Goal: Find specific page/section: Find specific page/section

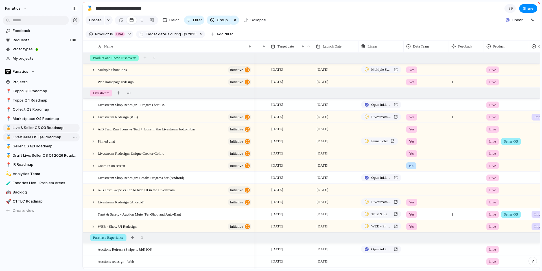
click at [34, 138] on span "Live/Seller OS Q4 Roadmap" at bounding box center [45, 137] width 65 height 6
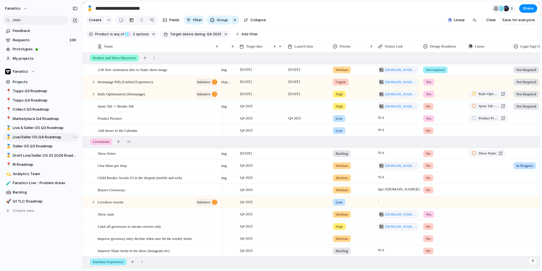
type input "**********"
click at [119, 94] on span "Rails Optimization (Homepage)" at bounding box center [121, 93] width 47 height 6
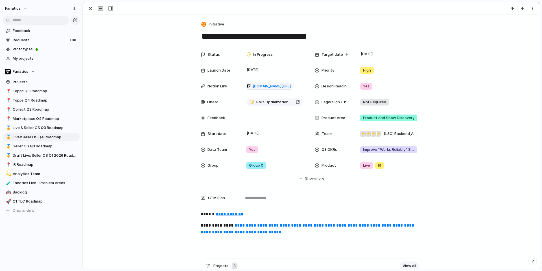
click at [242, 38] on textarea "**********" at bounding box center [311, 36] width 221 height 12
click at [202, 36] on textarea "**********" at bounding box center [311, 36] width 221 height 12
type textarea "**********"
click at [144, 49] on div "Status In Progress Target date [DATE] Launch Date [DATE] Priority High Notion L…" at bounding box center [311, 115] width 443 height 132
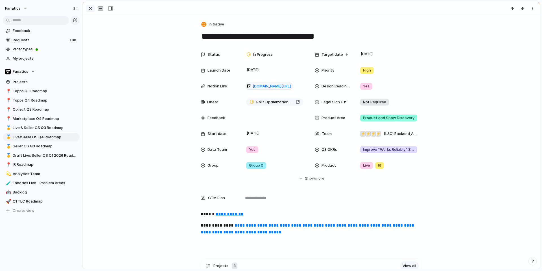
click at [87, 8] on div "button" at bounding box center [90, 8] width 7 height 7
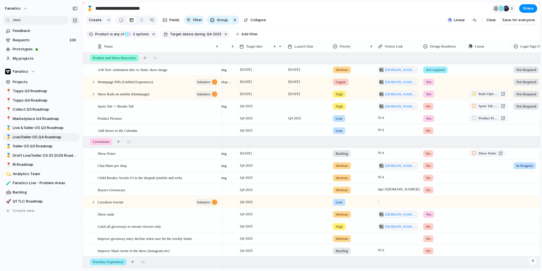
scroll to position [0, 31]
click at [110, 95] on span "Show Rails on mobile (Homepage)" at bounding box center [124, 93] width 52 height 6
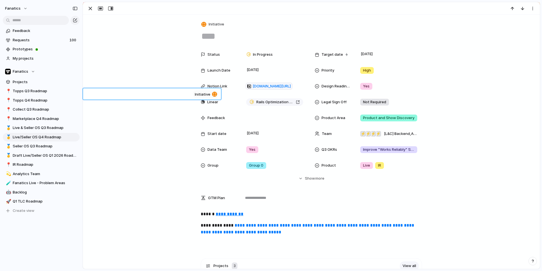
type textarea "**********"
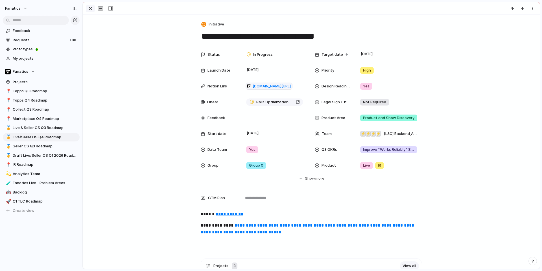
click at [93, 8] on div "button" at bounding box center [90, 8] width 7 height 7
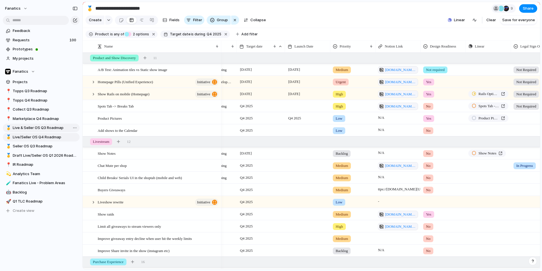
click at [28, 128] on span "Live & Seller OS Q3 Roadmap" at bounding box center [45, 128] width 65 height 6
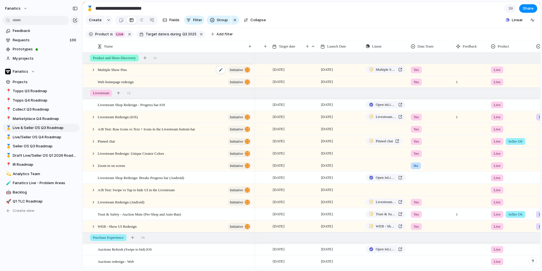
click at [137, 70] on div "Multiple Show Pins initiative" at bounding box center [175, 70] width 154 height 12
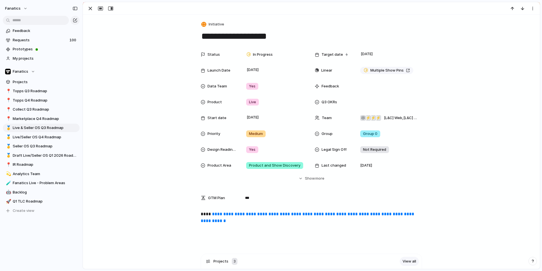
click at [226, 214] on link "**********" at bounding box center [308, 217] width 215 height 11
click at [91, 5] on div "button" at bounding box center [90, 8] width 7 height 7
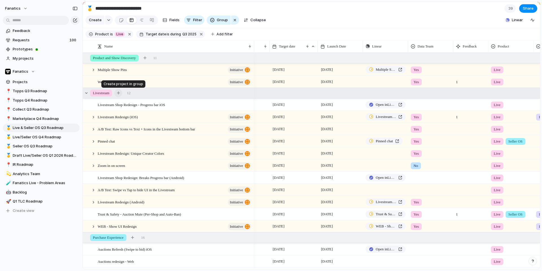
scroll to position [0, 32]
click at [39, 137] on span "Live/Seller OS Q4 Roadmap" at bounding box center [45, 137] width 65 height 6
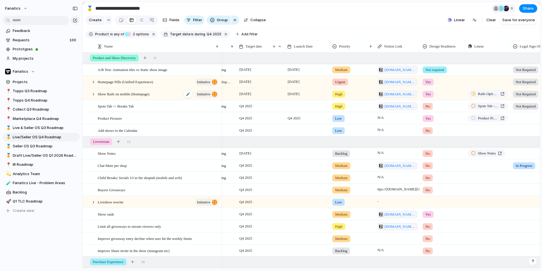
click at [120, 98] on div "Show Rails on mobile (Homepage) initiative" at bounding box center [159, 94] width 122 height 12
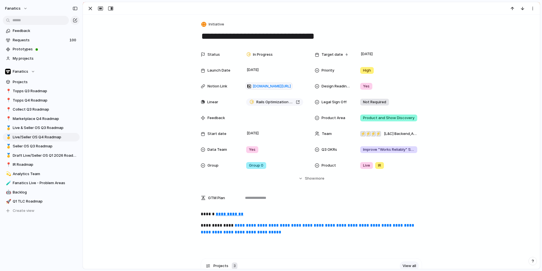
click at [226, 214] on u "**********" at bounding box center [230, 214] width 28 height 4
click at [89, 5] on div "button" at bounding box center [90, 8] width 7 height 7
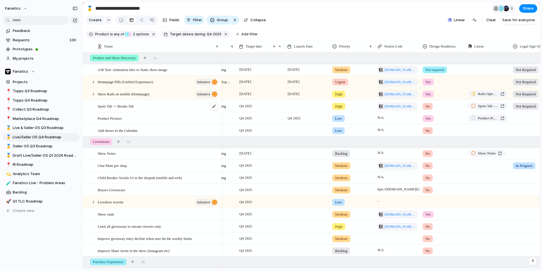
click at [125, 110] on div "Spots Tab -> Breaks Tab" at bounding box center [159, 106] width 122 height 12
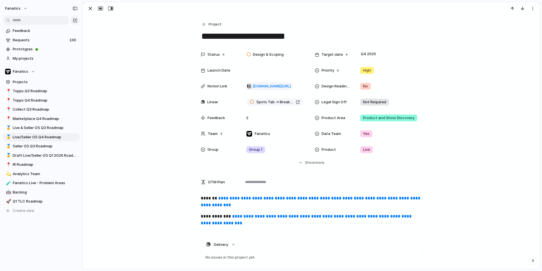
click at [230, 203] on link "**********" at bounding box center [311, 201] width 221 height 11
click at [93, 7] on div "button" at bounding box center [90, 8] width 7 height 7
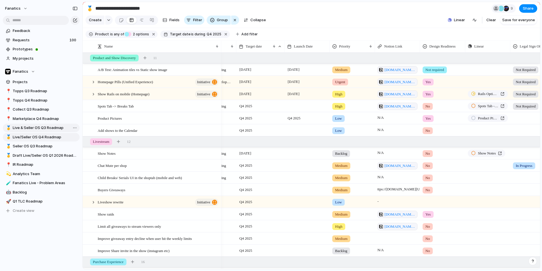
click at [44, 129] on span "Live & Seller OS Q3 Roadmap" at bounding box center [45, 128] width 65 height 6
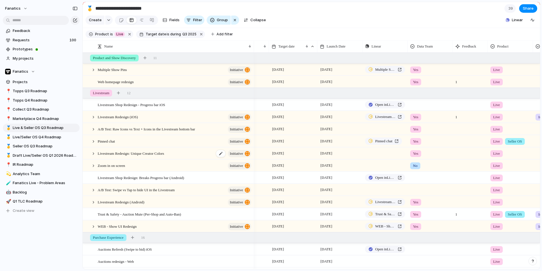
click at [111, 156] on div "Livestream Redesign: Unique Creator Colors initiative" at bounding box center [175, 153] width 154 height 12
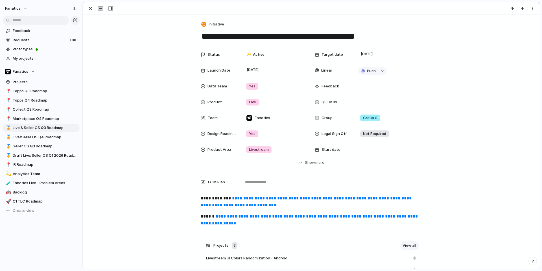
click at [243, 217] on u "**********" at bounding box center [310, 219] width 218 height 11
click at [88, 7] on div "button" at bounding box center [90, 8] width 7 height 7
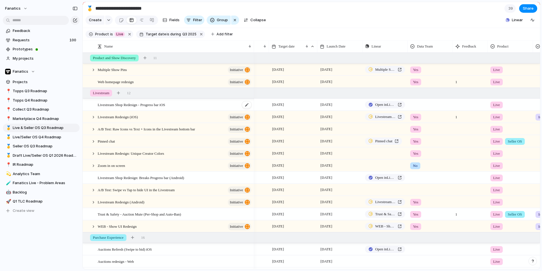
click at [130, 107] on span "Livestream Shop Redesign - Progress bar iOS" at bounding box center [132, 104] width 68 height 6
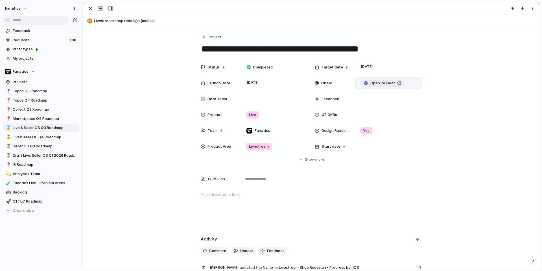
click at [393, 81] on span "Open in Linear" at bounding box center [383, 83] width 25 height 6
click at [34, 140] on link "🥇 Live/Seller OS Q4 Roadmap" at bounding box center [41, 137] width 77 height 8
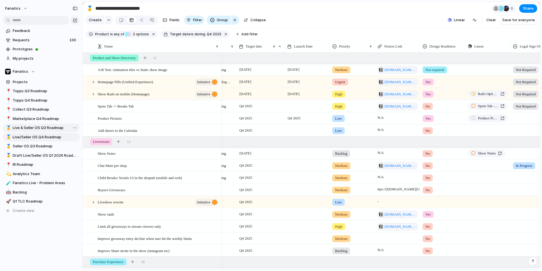
click at [50, 126] on span "Live & Seller OS Q3 Roadmap" at bounding box center [45, 128] width 65 height 6
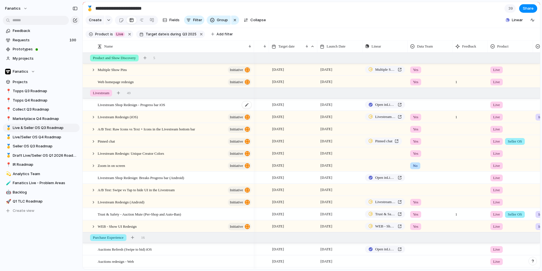
click at [160, 107] on span "Livestream Shop Redesign - Progress bar iOS" at bounding box center [132, 104] width 68 height 6
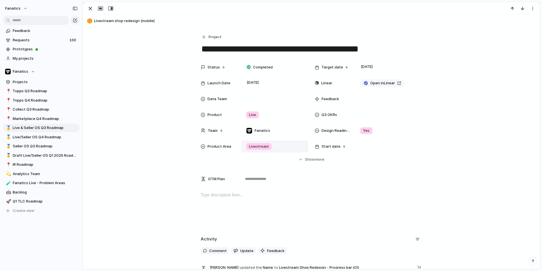
click at [278, 147] on div "Livestream" at bounding box center [275, 146] width 62 height 6
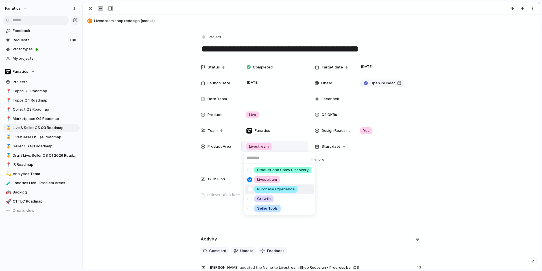
click at [249, 188] on div at bounding box center [250, 189] width 10 height 10
click at [250, 180] on div at bounding box center [250, 180] width 10 height 10
click at [92, 8] on div "Product and Show Discovery Livestream Purchase Experience Growth Seller Tools" at bounding box center [271, 135] width 542 height 271
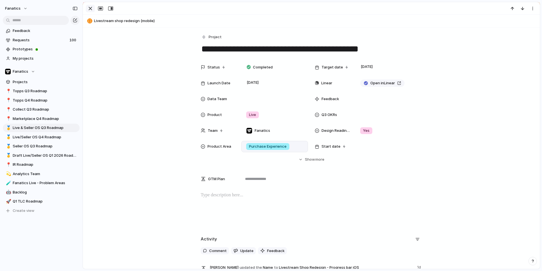
click at [91, 7] on div "button" at bounding box center [90, 8] width 7 height 7
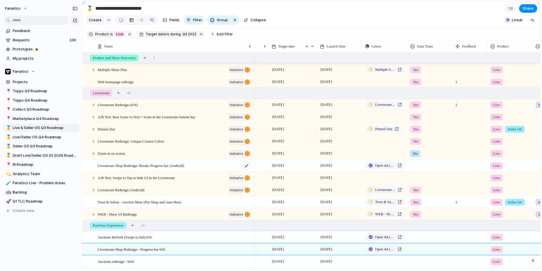
click at [121, 166] on span "Livestream Shop Redesign: Breaks Progress bar (Android)" at bounding box center [141, 165] width 86 height 6
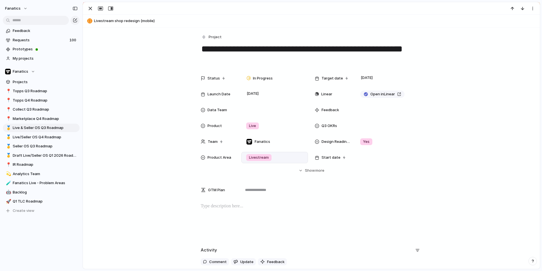
click at [258, 154] on span "Livestream" at bounding box center [259, 157] width 20 height 6
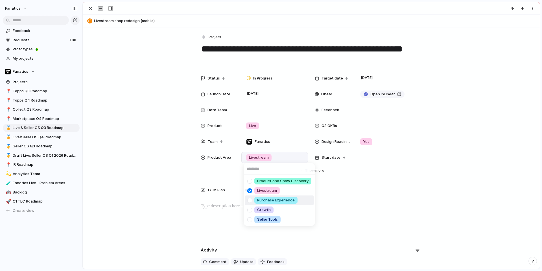
click at [251, 198] on div at bounding box center [250, 200] width 10 height 10
click at [251, 192] on div at bounding box center [250, 191] width 10 height 10
click at [90, 7] on div "Product and Show Discovery Livestream Purchase Experience Growth Seller Tools" at bounding box center [271, 135] width 542 height 271
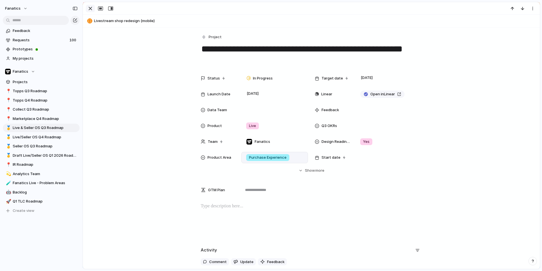
click at [89, 10] on div "button" at bounding box center [90, 8] width 7 height 7
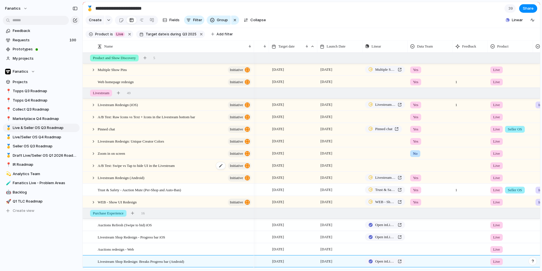
click at [137, 166] on span "A/B Test: Swipe vs Tap to hide UI in the Livestream" at bounding box center [136, 165] width 77 height 6
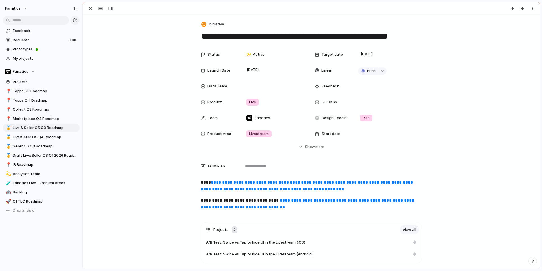
click at [291, 200] on link "**********" at bounding box center [308, 203] width 215 height 11
click at [91, 8] on div "button" at bounding box center [90, 8] width 7 height 7
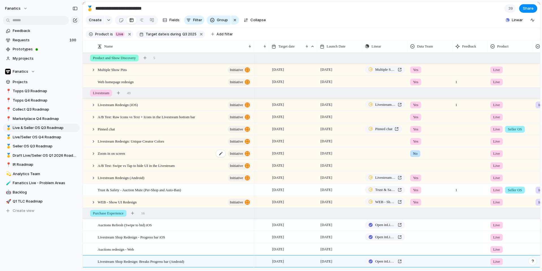
click at [120, 153] on span "Zoom in on screen" at bounding box center [111, 153] width 27 height 6
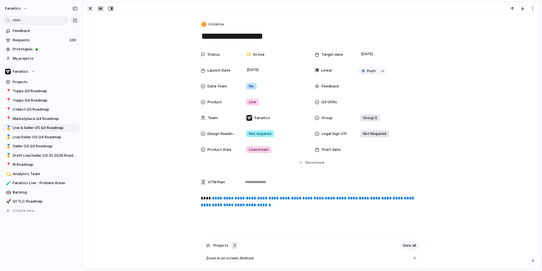
click at [88, 9] on div "button" at bounding box center [90, 8] width 7 height 7
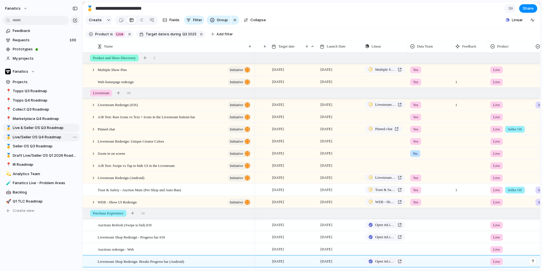
click at [51, 135] on span "Live/Seller OS Q4 Roadmap" at bounding box center [45, 137] width 65 height 6
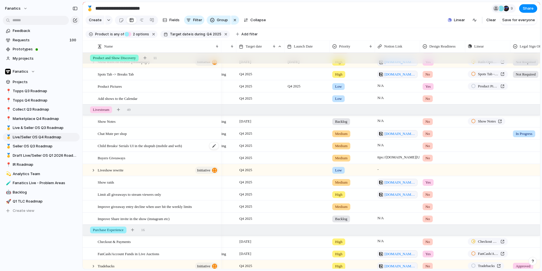
click at [149, 147] on span "Child Breaks/ Serials UI in the shoptab (mobile and web)" at bounding box center [140, 145] width 84 height 6
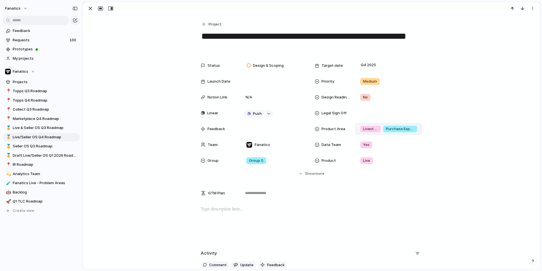
click at [386, 130] on div "Purchase Experience" at bounding box center [400, 128] width 34 height 7
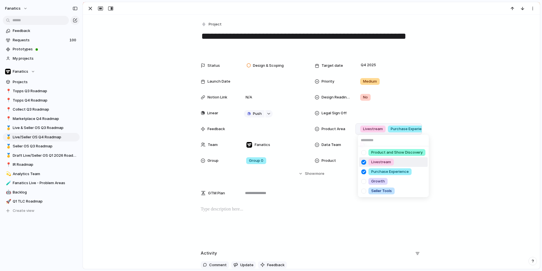
click at [364, 163] on div at bounding box center [364, 162] width 10 height 10
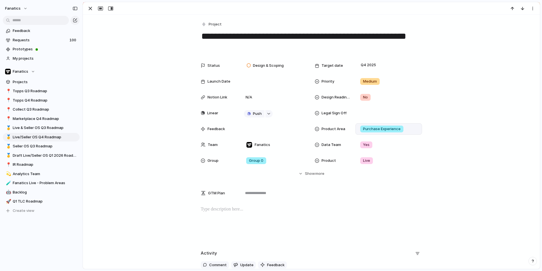
click at [93, 9] on div "Product and Show Discovery Livestream Purchase Experience Growth Seller Tools" at bounding box center [271, 135] width 542 height 271
click at [90, 6] on div "button" at bounding box center [90, 8] width 7 height 7
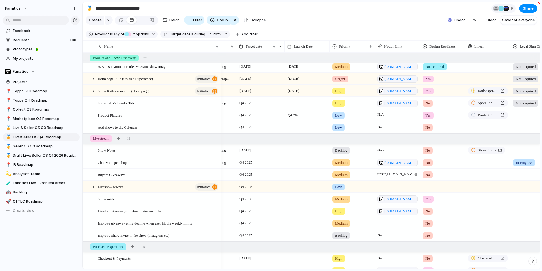
scroll to position [0, 32]
click at [43, 128] on span "Live & Seller OS Q3 Roadmap" at bounding box center [45, 128] width 65 height 6
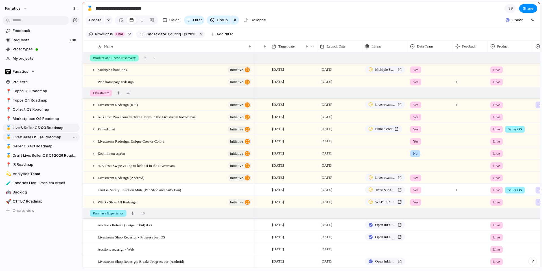
click at [35, 137] on span "Live/Seller OS Q4 Roadmap" at bounding box center [45, 137] width 65 height 6
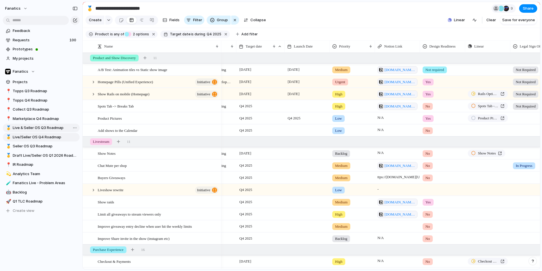
click at [39, 129] on span "Live & Seller OS Q3 Roadmap" at bounding box center [45, 128] width 65 height 6
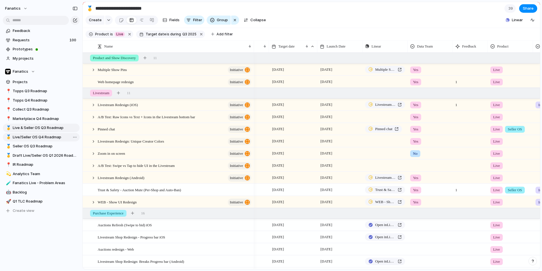
click at [43, 134] on span "Live/Seller OS Q4 Roadmap" at bounding box center [45, 137] width 65 height 6
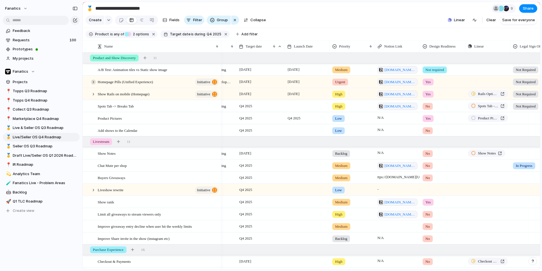
click at [95, 81] on div at bounding box center [93, 81] width 5 height 5
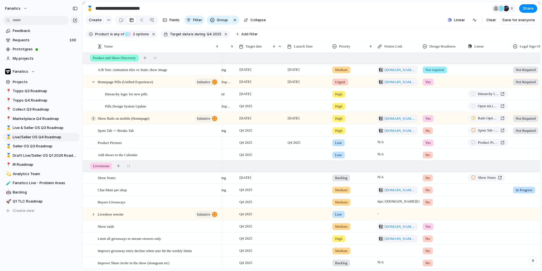
click at [93, 119] on div at bounding box center [93, 118] width 5 height 5
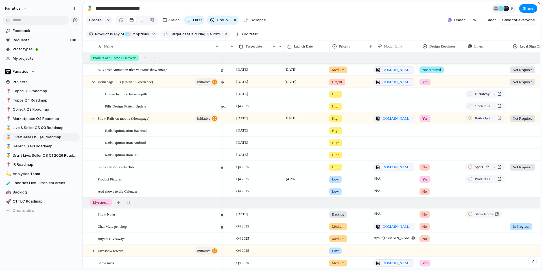
scroll to position [0, 35]
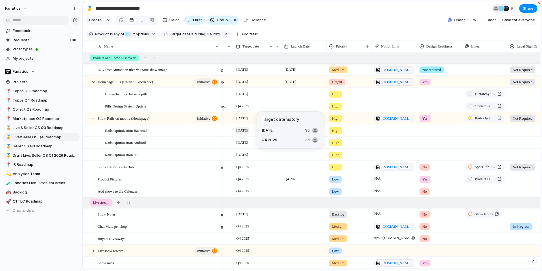
click at [243, 133] on span "[DATE]" at bounding box center [242, 130] width 15 height 7
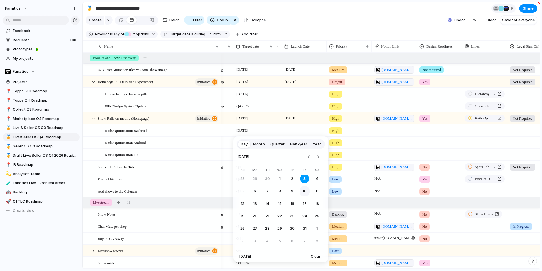
click at [308, 193] on button "10" at bounding box center [305, 191] width 10 height 10
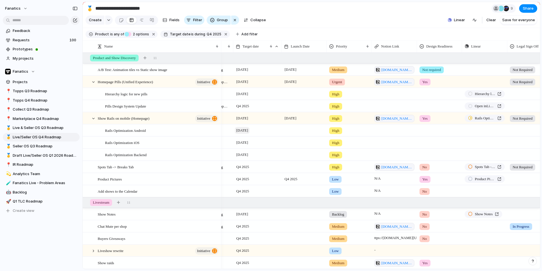
click at [247, 132] on span "[DATE]" at bounding box center [242, 130] width 15 height 7
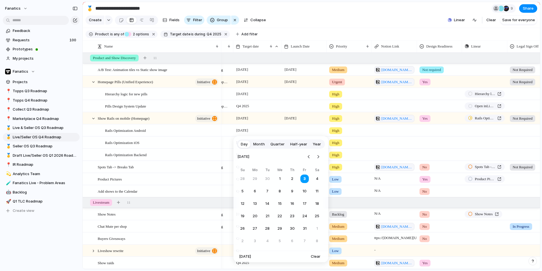
click at [304, 191] on button "10" at bounding box center [305, 191] width 10 height 10
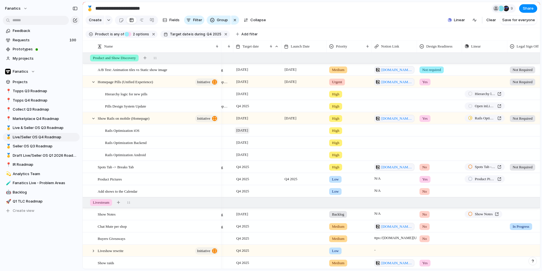
click at [244, 132] on span "[DATE]" at bounding box center [242, 130] width 15 height 7
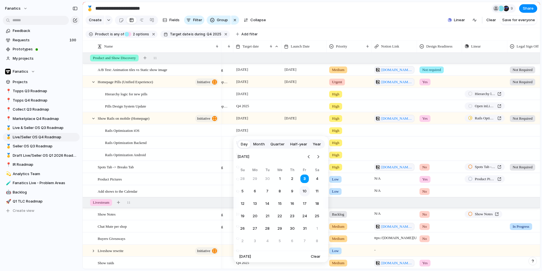
click at [305, 190] on button "10" at bounding box center [305, 191] width 10 height 10
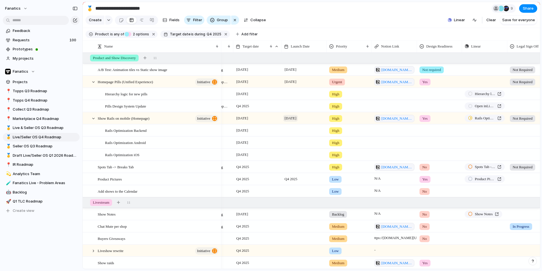
click at [294, 120] on span "[DATE]" at bounding box center [290, 118] width 15 height 7
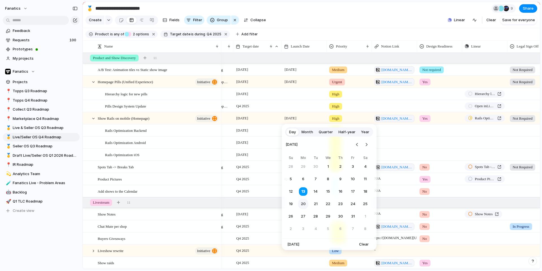
click at [306, 204] on button "20" at bounding box center [303, 204] width 10 height 10
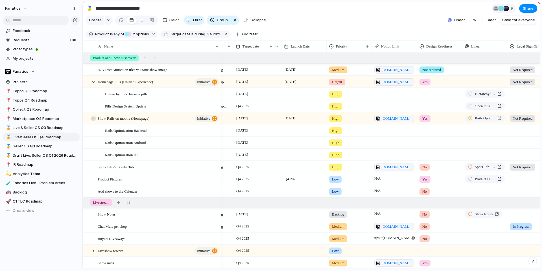
click at [93, 119] on div at bounding box center [93, 118] width 5 height 5
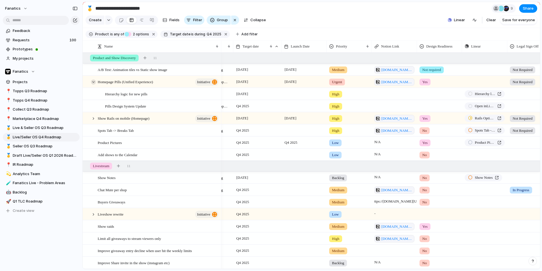
click at [93, 80] on div at bounding box center [93, 81] width 5 height 5
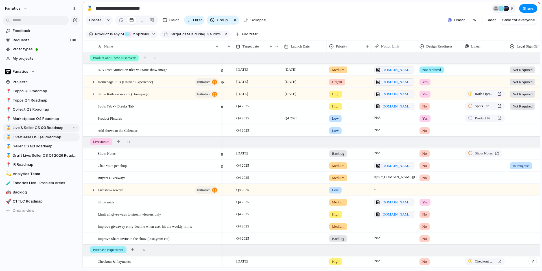
click at [24, 127] on span "Live & Seller OS Q3 Roadmap" at bounding box center [45, 128] width 65 height 6
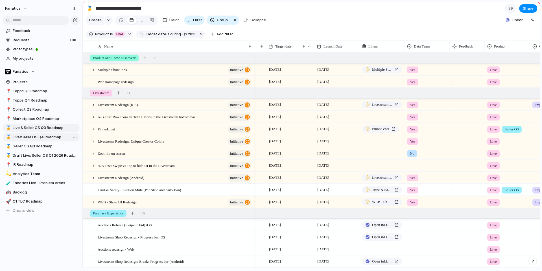
click at [28, 135] on span "Live/Seller OS Q4 Roadmap" at bounding box center [45, 137] width 65 height 6
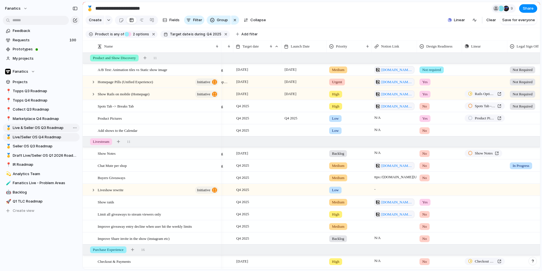
click at [28, 126] on span "Live & Seller OS Q3 Roadmap" at bounding box center [45, 128] width 65 height 6
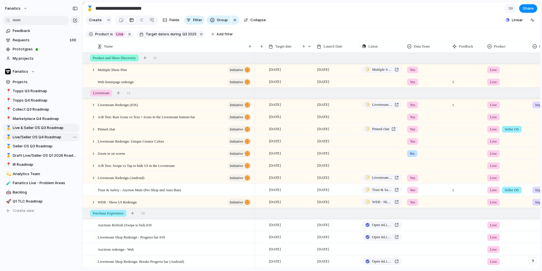
click at [31, 137] on span "Live/Seller OS Q4 Roadmap" at bounding box center [45, 137] width 65 height 6
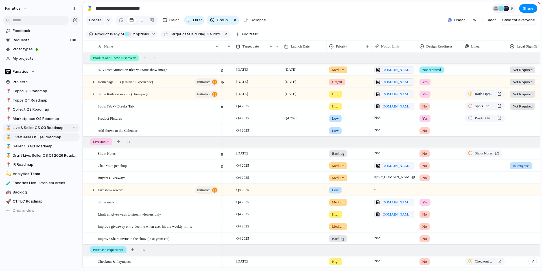
click at [34, 129] on span "Live & Seller OS Q3 Roadmap" at bounding box center [45, 128] width 65 height 6
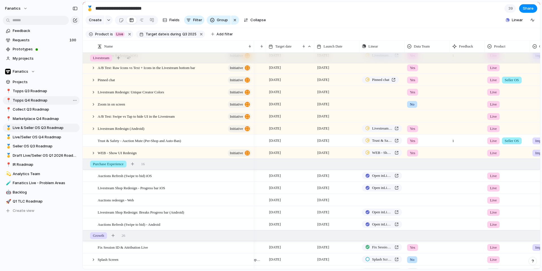
scroll to position [56, 0]
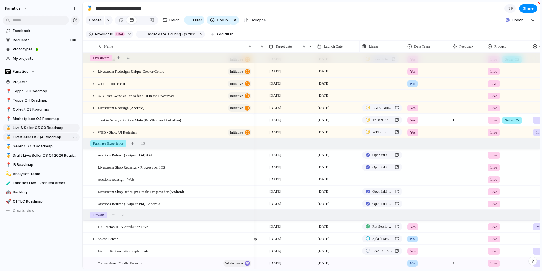
click at [41, 136] on span "Live/Seller OS Q4 Roadmap" at bounding box center [45, 137] width 65 height 6
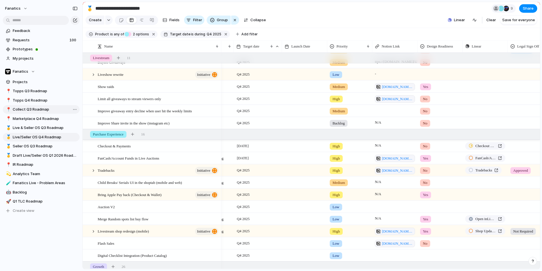
scroll to position [120, 0]
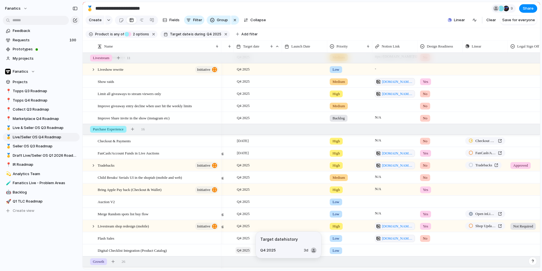
click at [242, 249] on span "Q4 2025" at bounding box center [244, 250] width 16 height 7
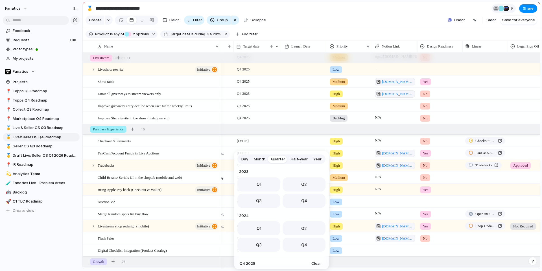
scroll to position [90, 0]
click at [266, 227] on button "Q1" at bounding box center [259, 226] width 43 height 14
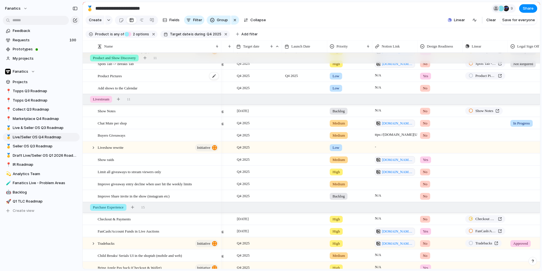
scroll to position [0, 34]
click at [507, 18] on span "Save for everyone" at bounding box center [518, 20] width 33 height 6
click at [43, 128] on span "Live & Seller OS Q3 Roadmap" at bounding box center [45, 128] width 65 height 6
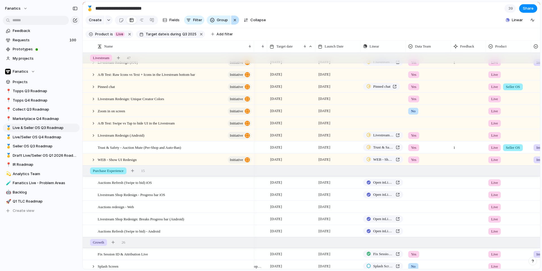
click at [233, 21] on div "button" at bounding box center [235, 20] width 5 height 7
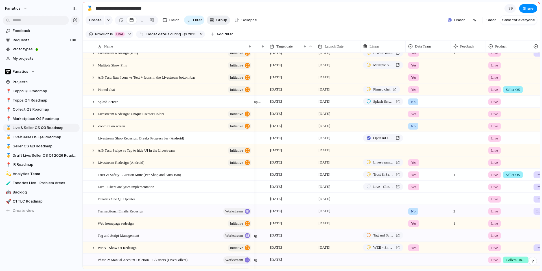
click at [220, 19] on span "Group" at bounding box center [221, 20] width 11 height 6
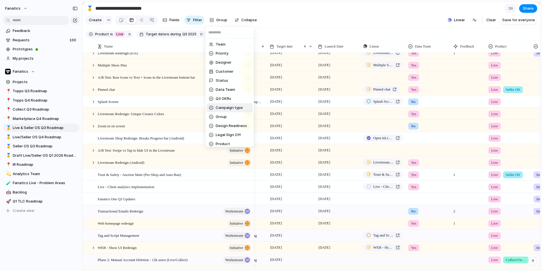
scroll to position [21, 0]
click at [221, 133] on span "Product Area" at bounding box center [228, 132] width 24 height 6
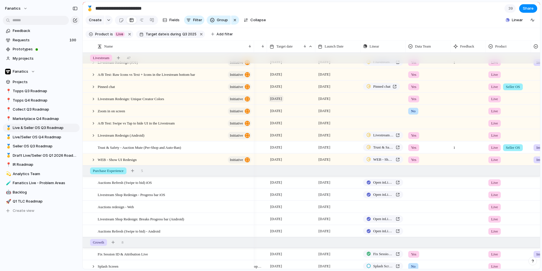
scroll to position [0, 0]
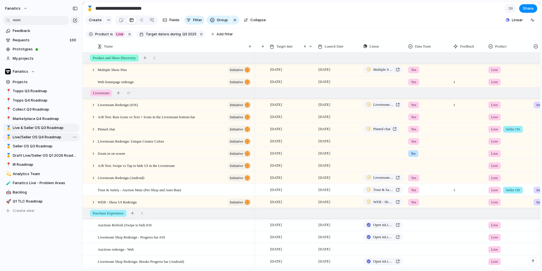
click at [38, 138] on span "Live/Seller OS Q4 Roadmap" at bounding box center [45, 137] width 65 height 6
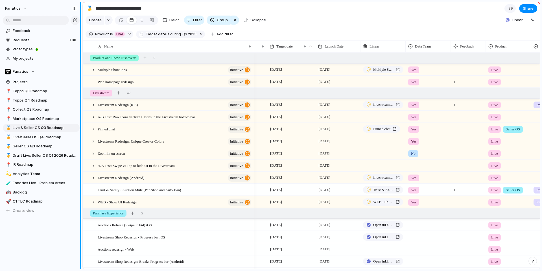
type input "**********"
